Goal: Task Accomplishment & Management: Use online tool/utility

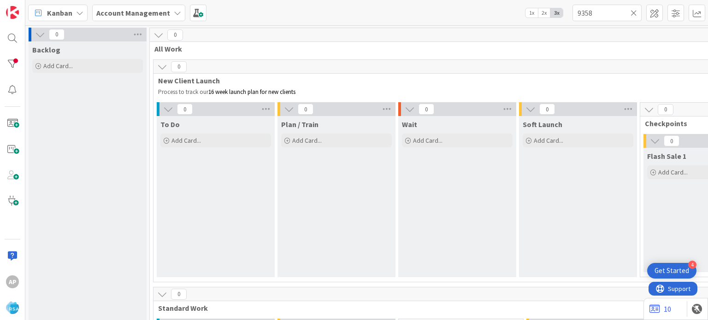
scroll to position [697, 0]
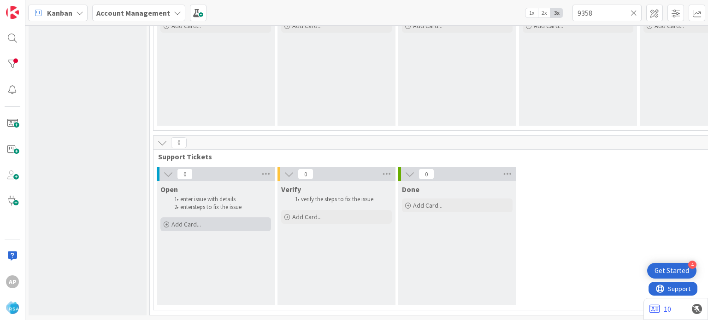
click at [194, 220] on span "Add Card..." at bounding box center [187, 224] width 30 height 8
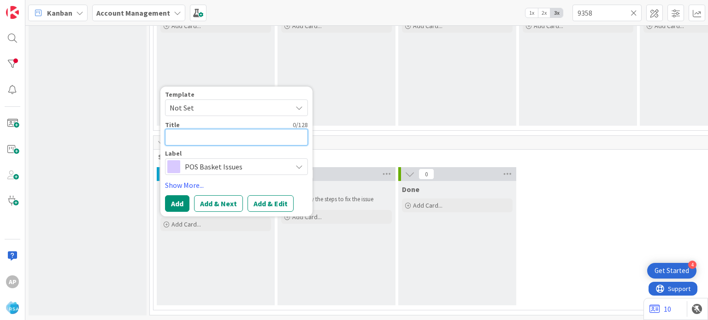
scroll to position [0, 0]
click at [244, 105] on span "Not Set" at bounding box center [227, 108] width 115 height 12
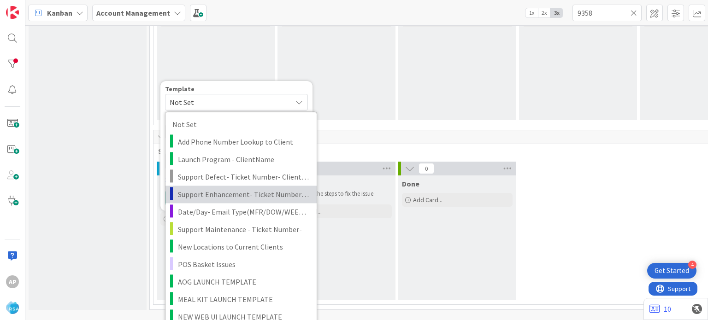
click at [245, 195] on span "Support Enhancement- Ticket Number- Client Name- Product Name" at bounding box center [244, 195] width 132 height 12
type textarea "x"
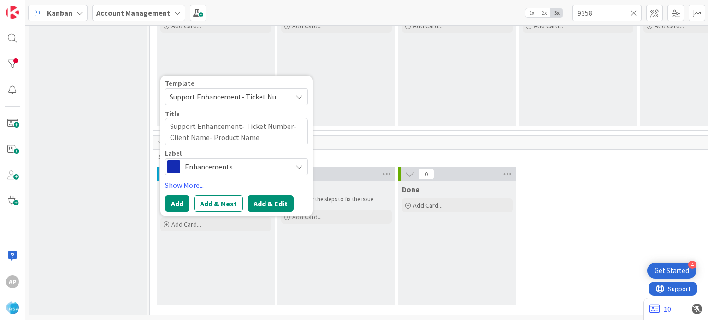
click at [265, 200] on button "Add & Edit" at bounding box center [271, 203] width 46 height 17
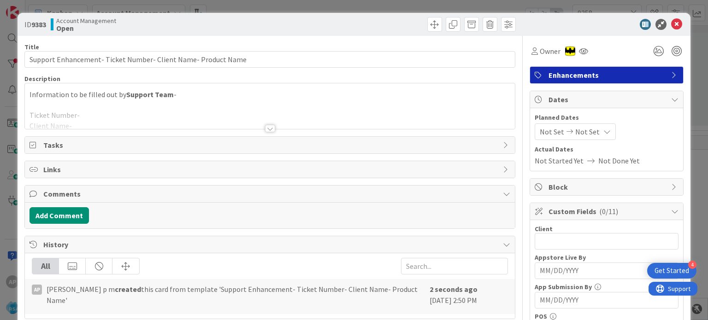
click at [265, 125] on div at bounding box center [270, 128] width 10 height 7
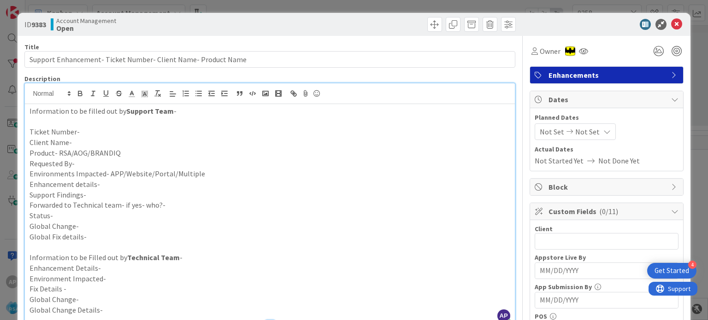
click at [99, 143] on p "Client Name-" at bounding box center [270, 142] width 480 height 11
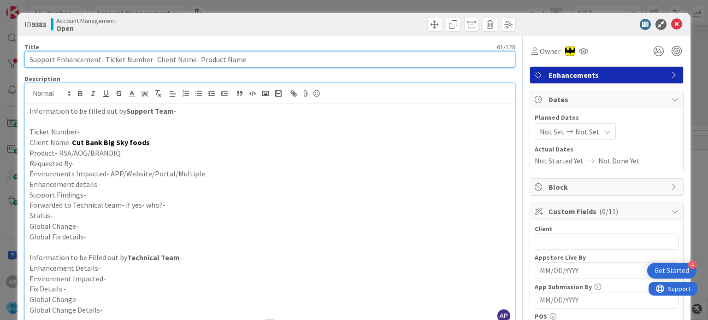
drag, startPoint x: 151, startPoint y: 59, endPoint x: 189, endPoint y: 60, distance: 37.8
click at [189, 60] on input "Support Enhancement- Ticket Number- Client Name- Product Name" at bounding box center [269, 59] width 491 height 17
paste input "ut Bank Big Sky foods"
type input "Support Enhancement- Ticket Number- Cut Bank Big Sky foods- Product Name"
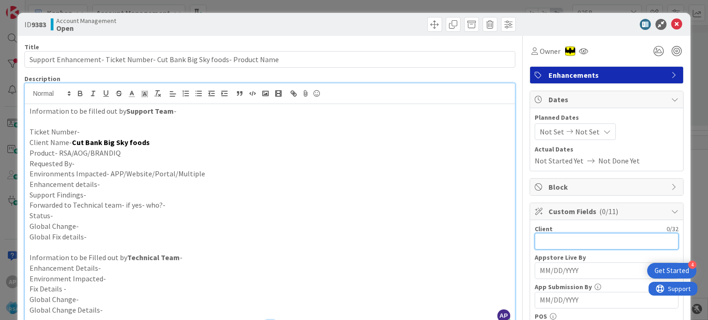
click at [577, 241] on input "text" at bounding box center [607, 241] width 144 height 17
paste input "Cut Bank Big Sky foods"
type input "Cut Bank Big Sky foods"
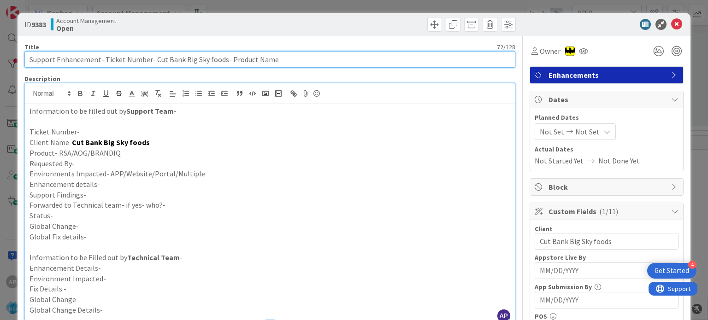
drag, startPoint x: 286, startPoint y: 58, endPoint x: 226, endPoint y: 64, distance: 59.7
click at [226, 64] on input "Support Enhancement- Ticket Number- Cut Bank Big Sky foods- Product Name" at bounding box center [269, 59] width 491 height 17
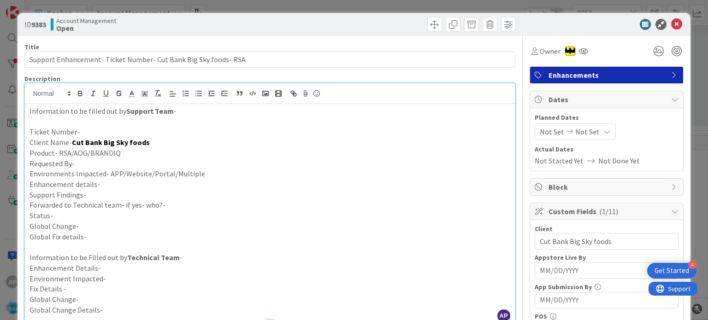
click at [83, 134] on p "Ticket Number-" at bounding box center [270, 132] width 480 height 11
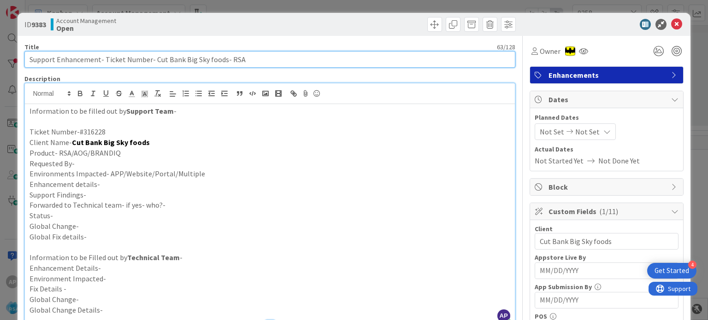
drag, startPoint x: 103, startPoint y: 59, endPoint x: 148, endPoint y: 63, distance: 44.5
click at [148, 63] on input "Support Enhancement- Ticket Number- Cut Bank Big Sky foods- RSA" at bounding box center [269, 59] width 491 height 17
paste input "#316228"
type input "Support Enhancement- #316228- Cut Bank Big Sky foods- RSA"
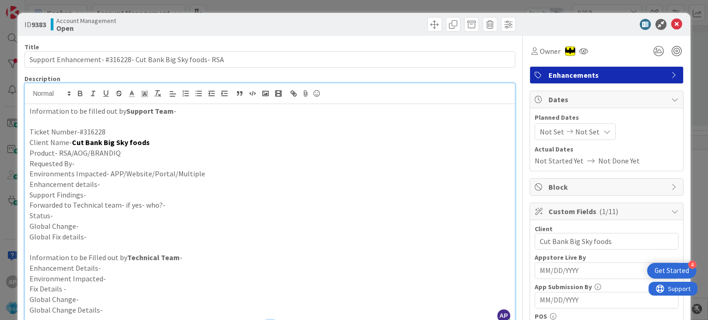
click at [129, 155] on p "Product- RSA/AOG/BRANDIQ" at bounding box center [270, 153] width 480 height 11
click at [118, 166] on p "Requested By-" at bounding box center [270, 164] width 480 height 11
click at [209, 172] on p "Environments Impacted- APP/Website/Portal/Multiple" at bounding box center [270, 174] width 480 height 11
click at [113, 182] on p "Enhancement details-" at bounding box center [270, 184] width 480 height 11
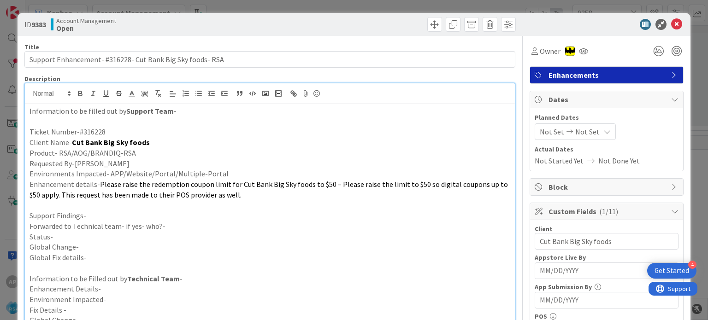
click at [92, 215] on p "Support Findings-" at bounding box center [270, 216] width 480 height 11
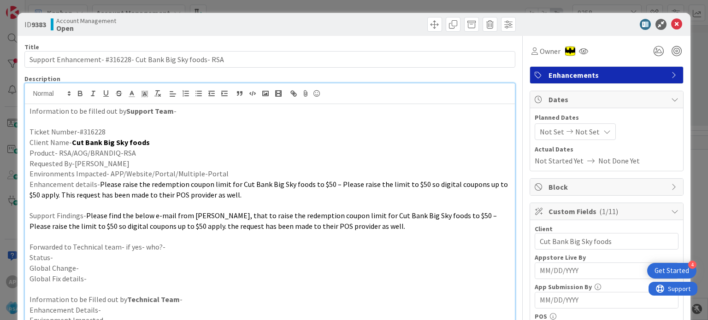
click at [170, 246] on p "Forwarded to Technical team- if yes- who?-" at bounding box center [270, 247] width 480 height 11
click at [159, 253] on p "Status-" at bounding box center [270, 258] width 480 height 11
click at [554, 134] on span "Not Set" at bounding box center [552, 131] width 24 height 11
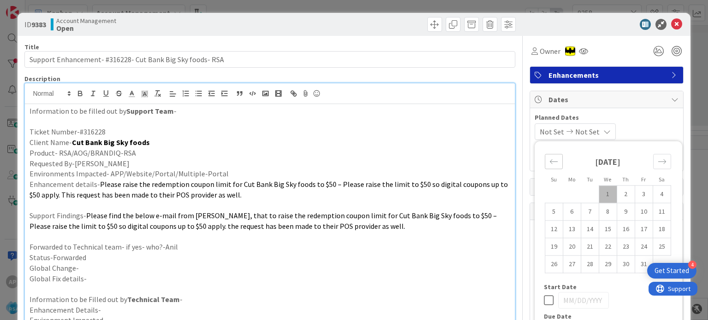
click at [550, 162] on icon "Move backward to switch to the previous month." at bounding box center [554, 161] width 9 height 9
click at [568, 267] on td "29" at bounding box center [572, 265] width 18 height 18
type input "[DATE]"
click at [658, 160] on icon "Move forward to switch to the next month." at bounding box center [662, 161] width 9 height 9
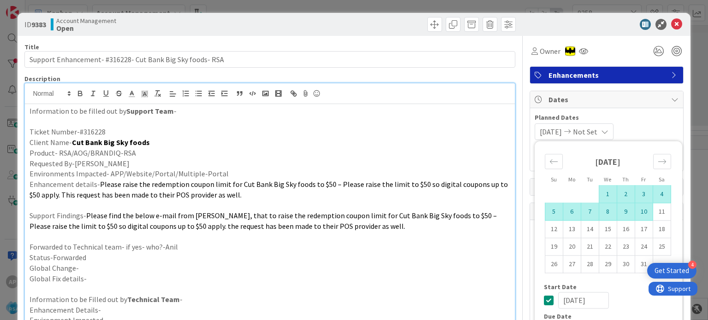
click at [640, 219] on td "10" at bounding box center [644, 212] width 18 height 18
type input "[DATE]"
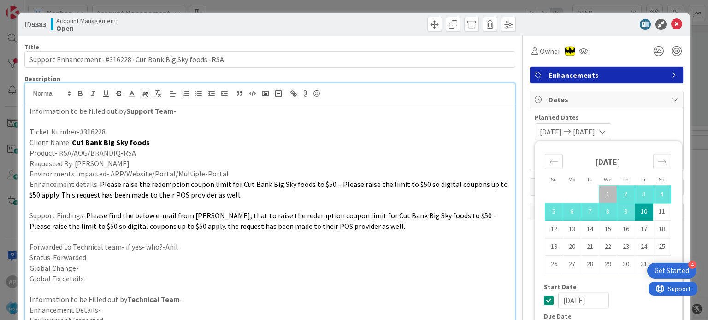
click at [478, 232] on p at bounding box center [270, 237] width 480 height 11
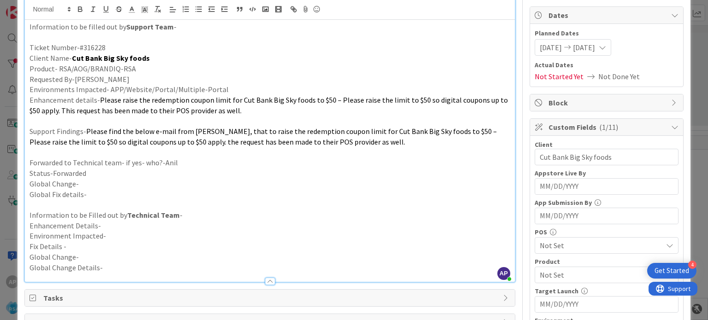
scroll to position [85, 0]
click at [547, 240] on span "Not Set" at bounding box center [601, 245] width 123 height 11
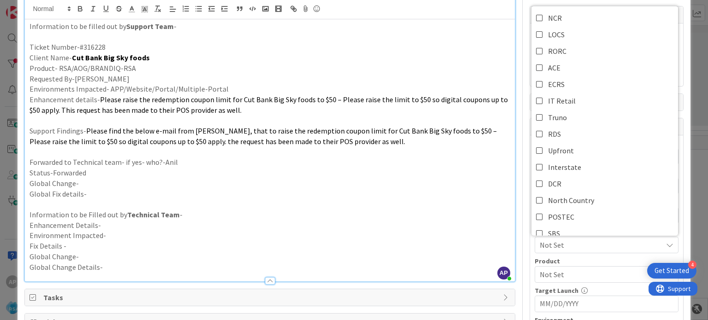
click at [481, 208] on p at bounding box center [270, 204] width 480 height 11
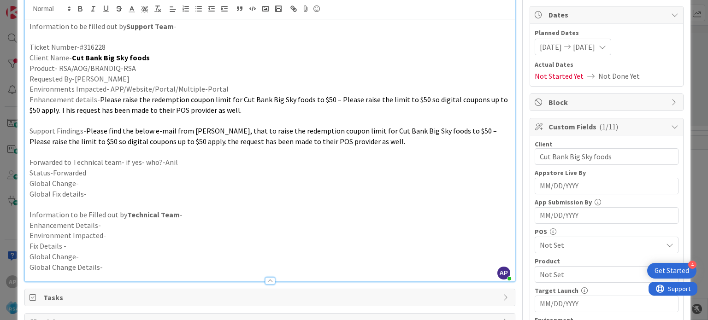
click at [540, 269] on span "Not Set" at bounding box center [601, 274] width 123 height 11
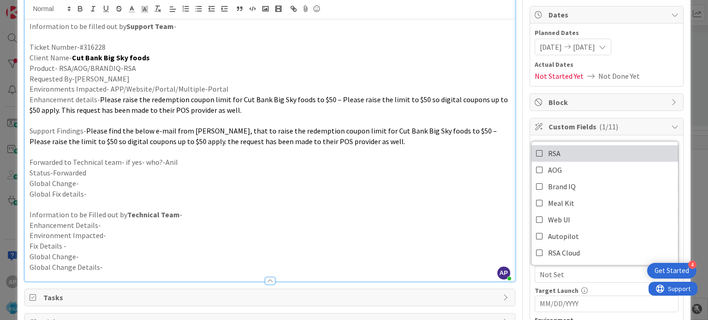
click at [550, 153] on span "RSA" at bounding box center [554, 154] width 12 height 14
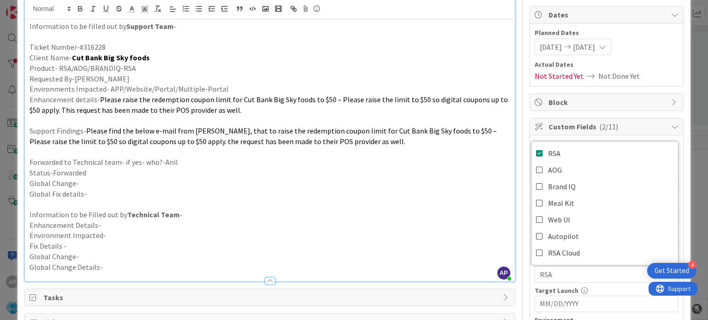
click at [479, 196] on p "Global Fix details-" at bounding box center [270, 194] width 480 height 11
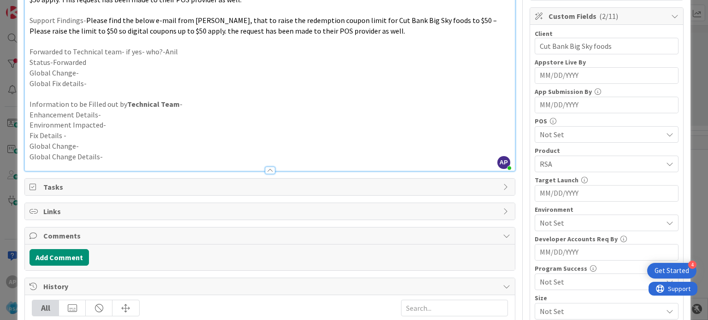
scroll to position [213, 0]
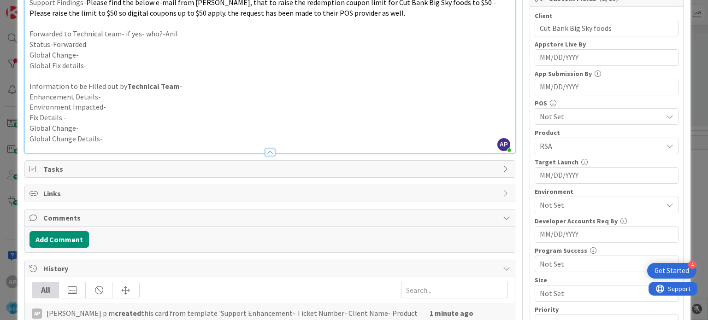
click at [540, 201] on span "Not Set" at bounding box center [601, 205] width 123 height 11
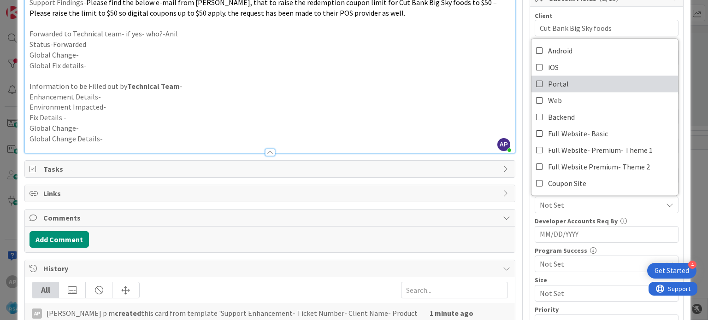
click at [539, 84] on link "Portal" at bounding box center [605, 84] width 147 height 17
click at [465, 98] on p "Enhancement Details-" at bounding box center [270, 97] width 480 height 11
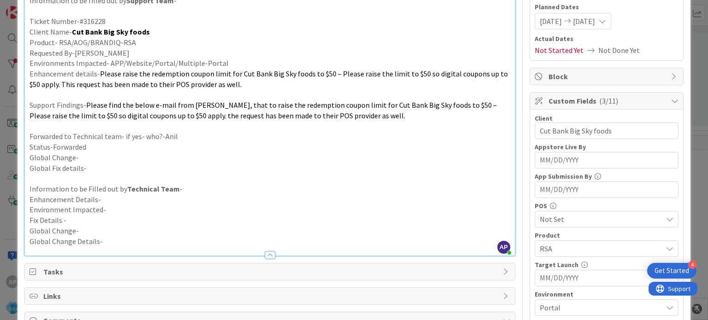
scroll to position [0, 0]
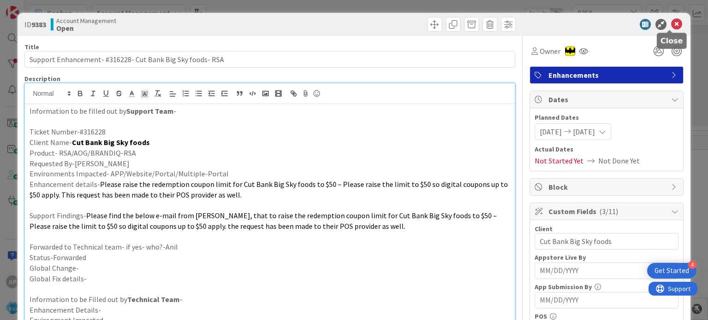
click at [671, 22] on icon at bounding box center [676, 24] width 11 height 11
